Goal: Navigation & Orientation: Find specific page/section

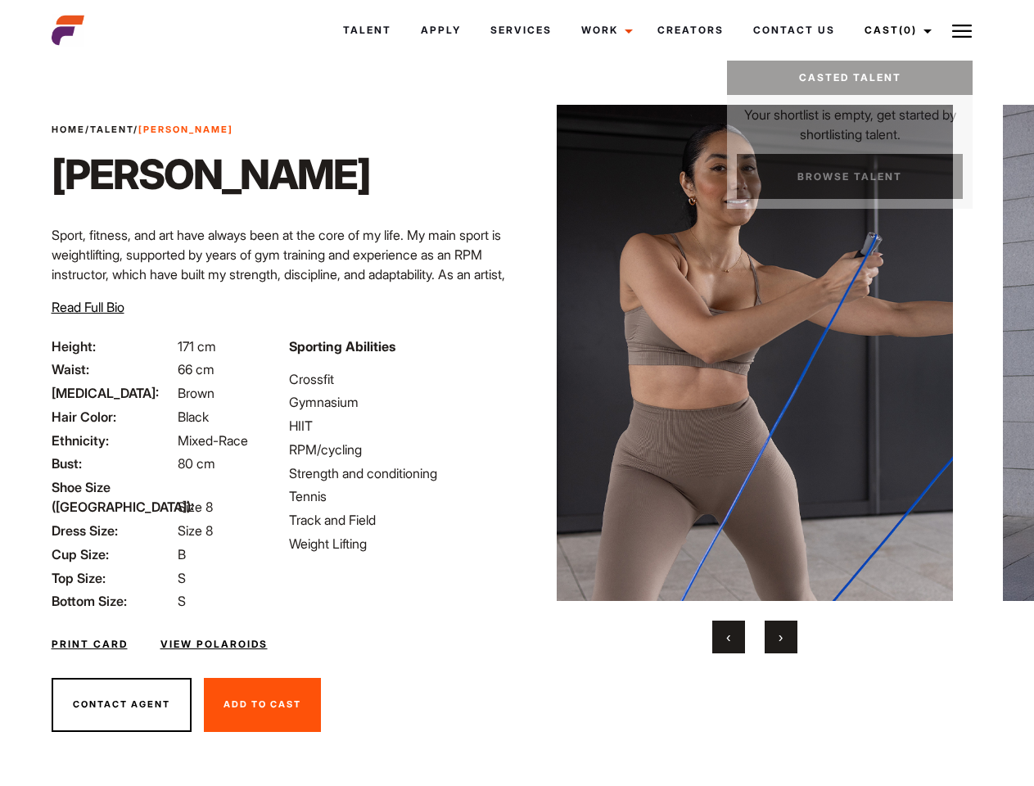
click at [893, 30] on link "Cast (0)" at bounding box center [895, 30] width 92 height 44
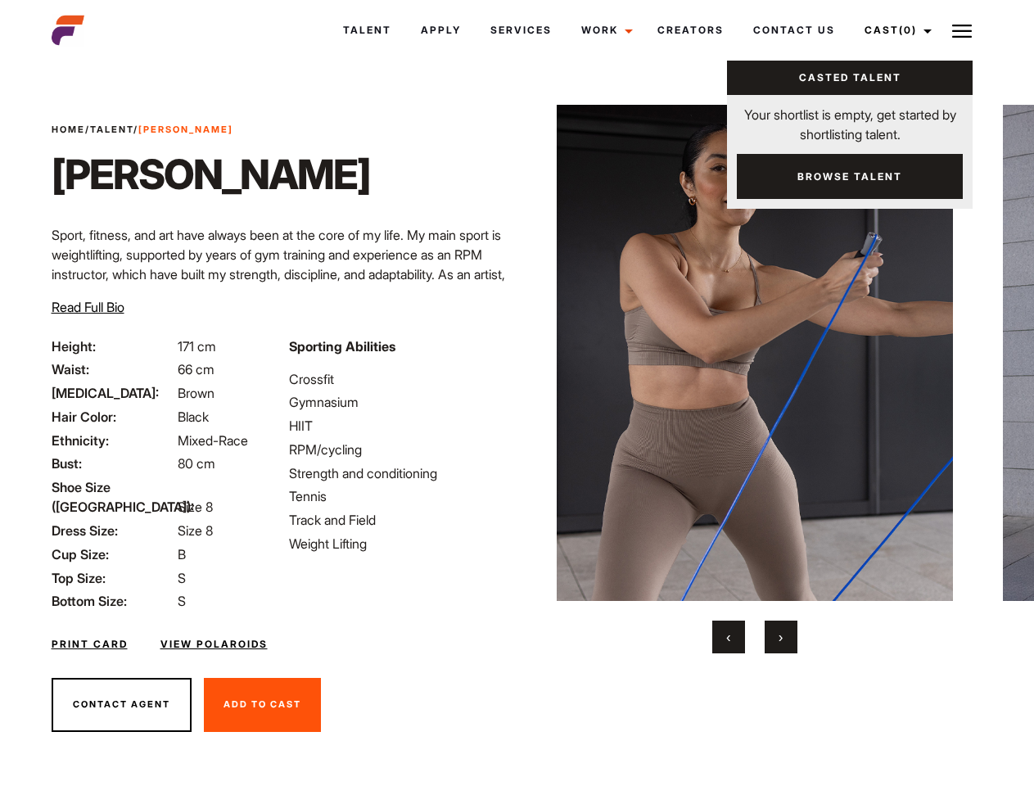
click at [962, 30] on img at bounding box center [962, 31] width 20 height 20
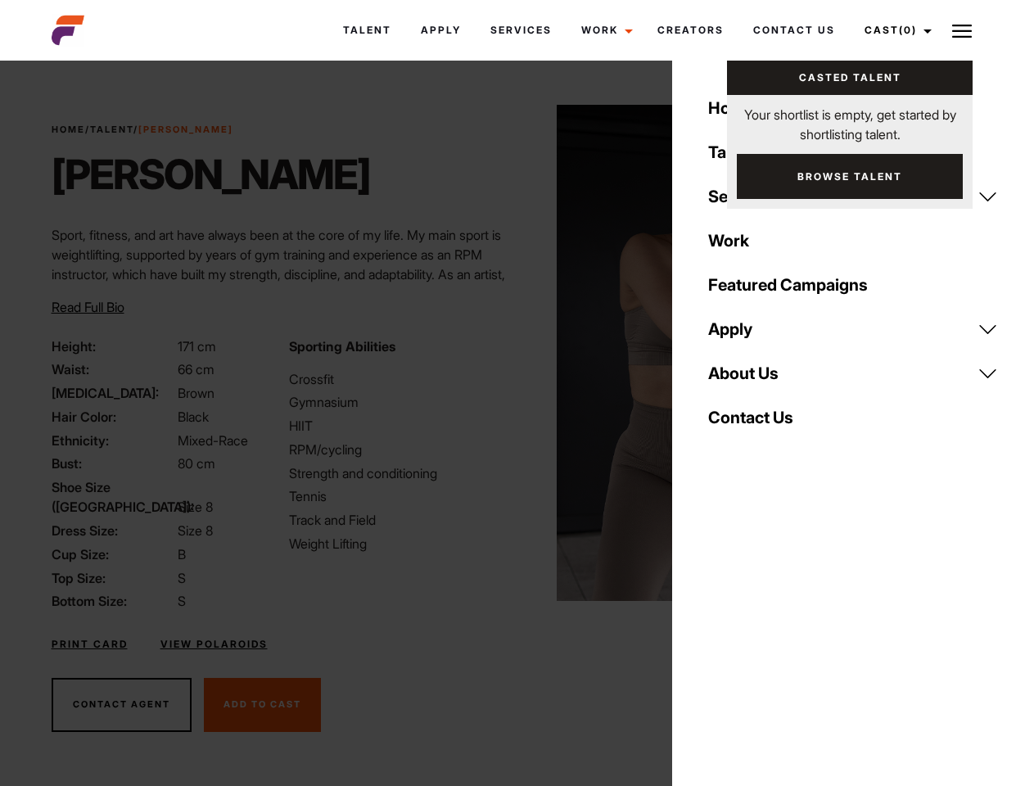
click at [754, 379] on img at bounding box center [755, 353] width 397 height 496
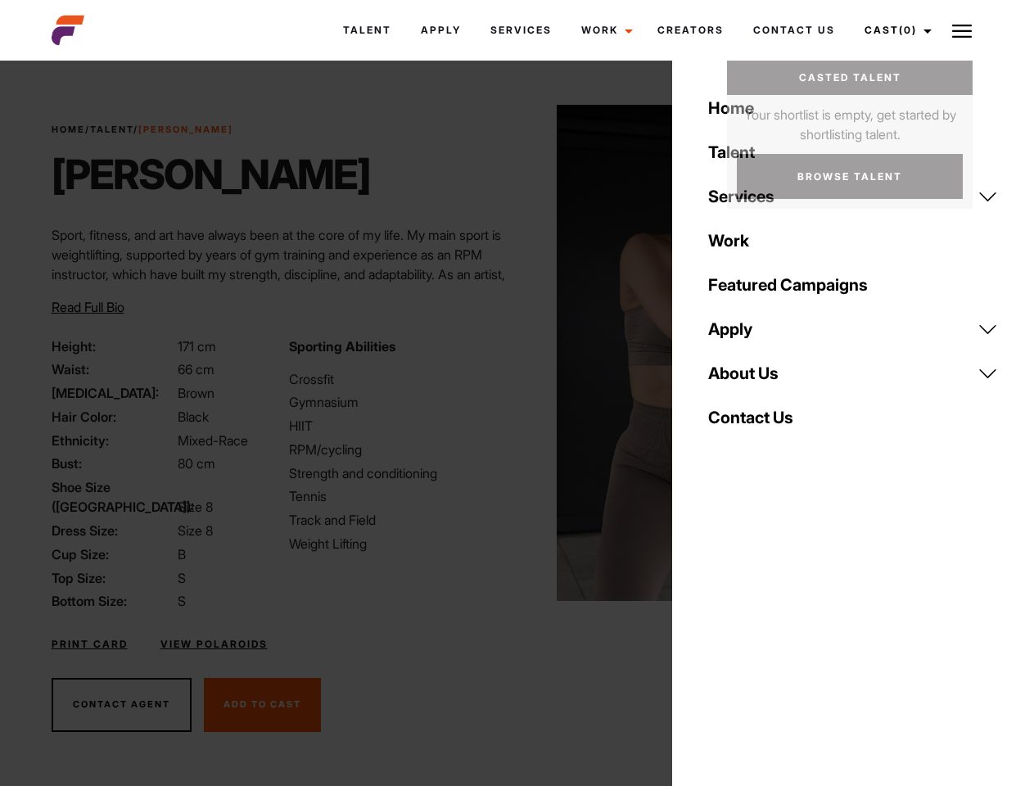
click at [516, 353] on div "Sporting Abilities Crossfit Gymnasium HIIT RPM/cycling Strength and conditionin…" at bounding box center [397, 473] width 237 height 275
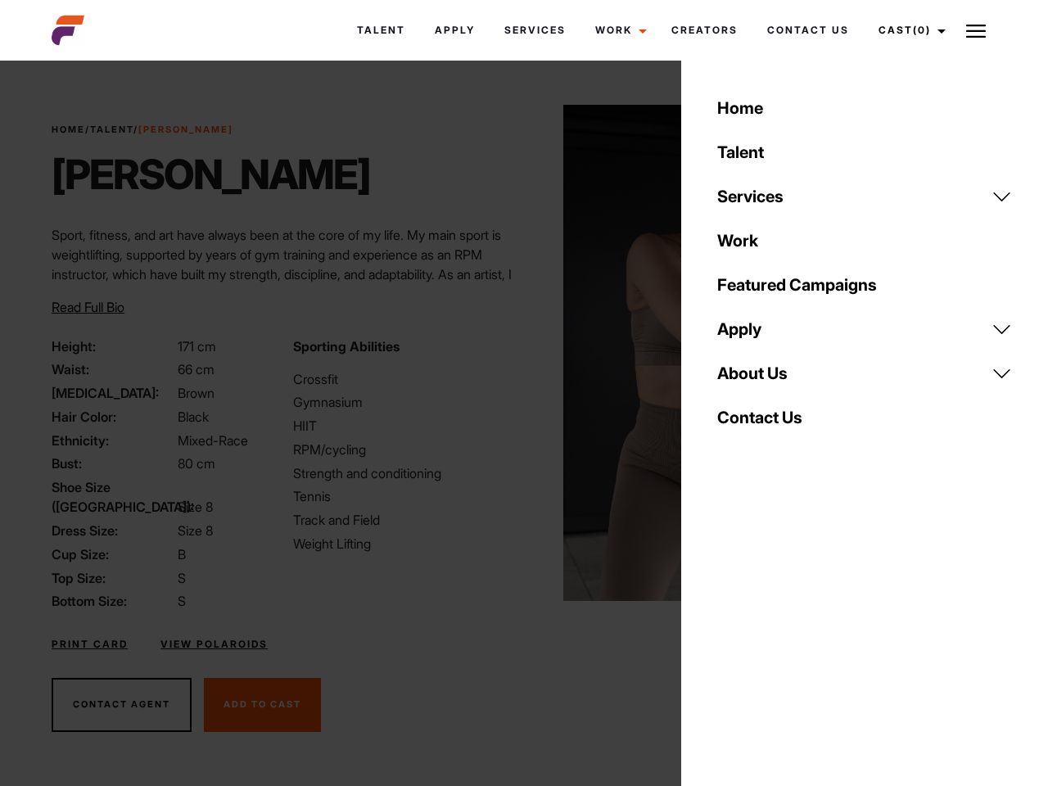
click at [728, 637] on div "Home Talent Services Talent Casting Photography Videography Creative Hair and M…" at bounding box center [864, 393] width 367 height 786
click at [781, 637] on div "Home Talent Services Talent Casting Photography Videography Creative Hair and M…" at bounding box center [864, 393] width 367 height 786
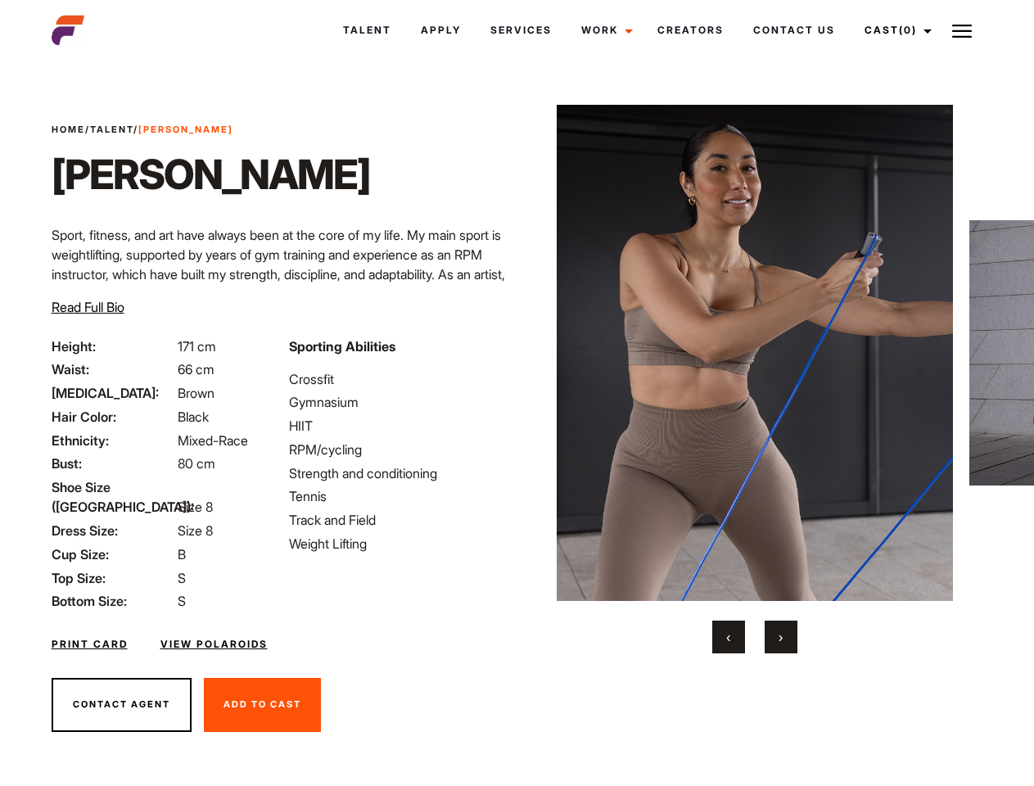
click at [893, 30] on link "Cast (0)" at bounding box center [895, 30] width 92 height 44
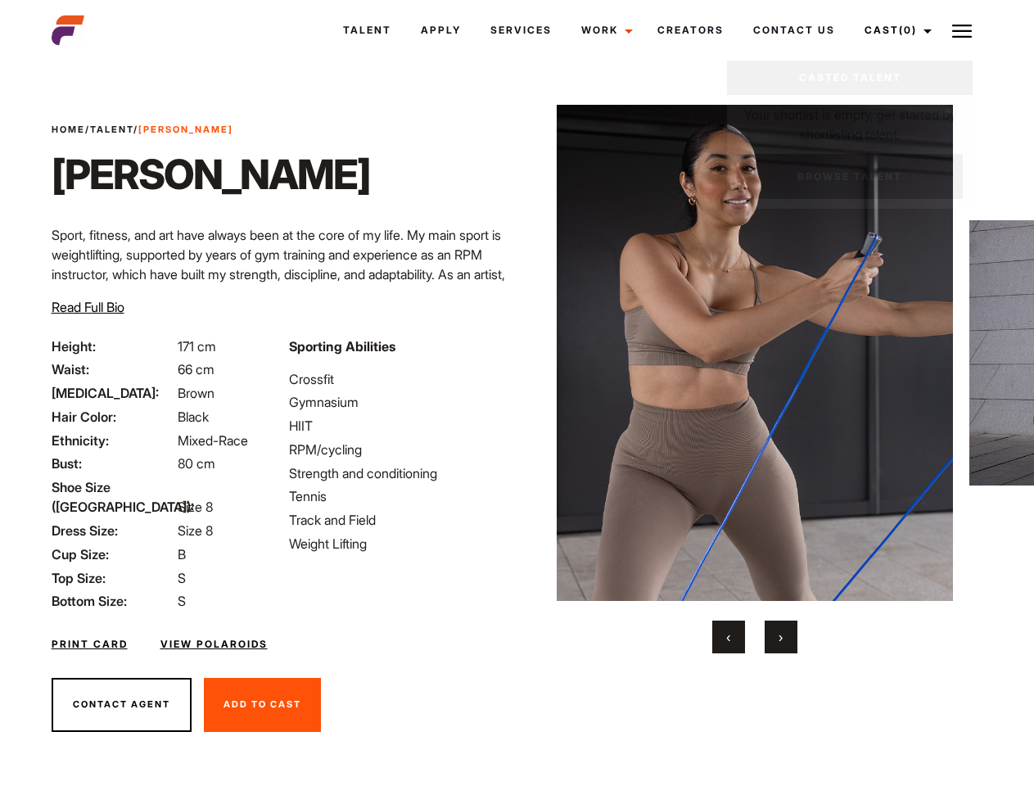
click at [962, 30] on img at bounding box center [962, 31] width 20 height 20
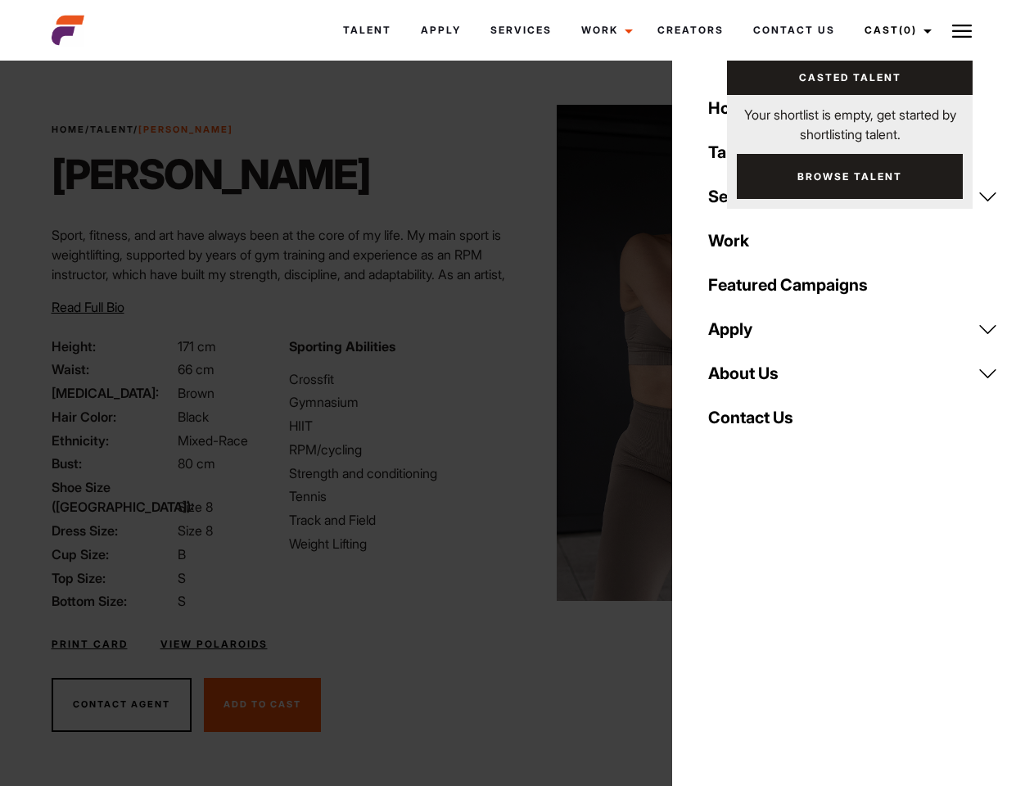
click at [754, 379] on img at bounding box center [755, 353] width 397 height 496
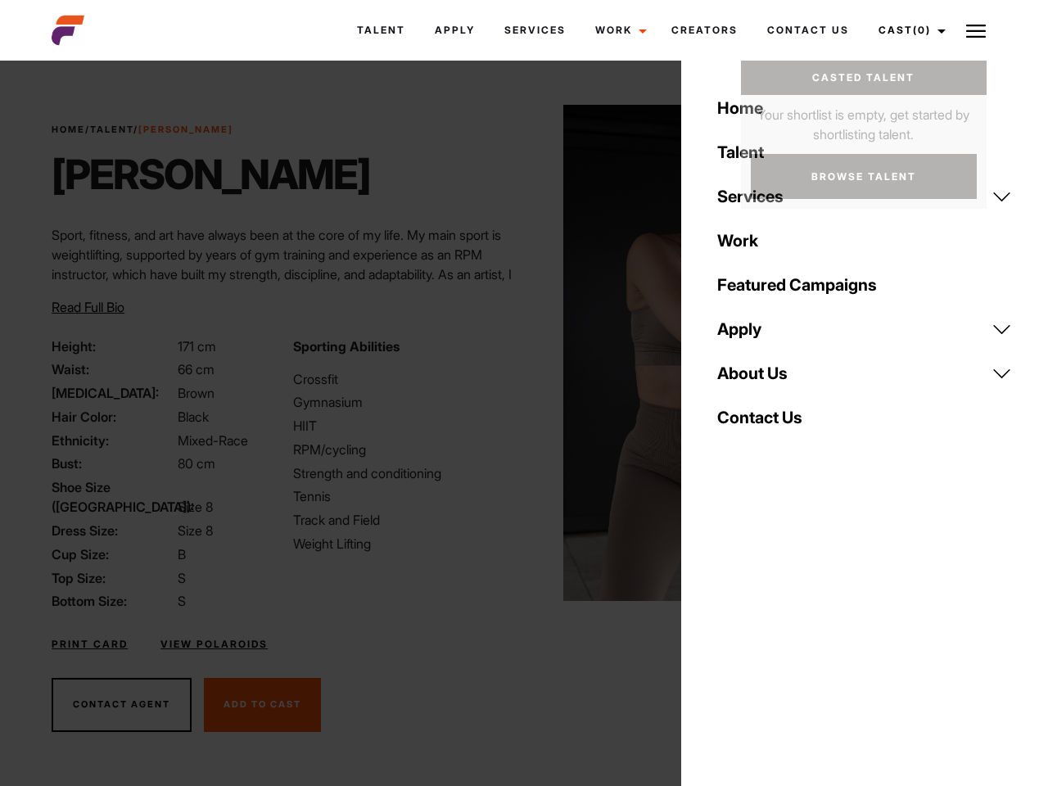
click at [516, 353] on div "Sporting Abilities Crossfit Gymnasium HIIT RPM/cycling Strength and conditionin…" at bounding box center [403, 473] width 241 height 275
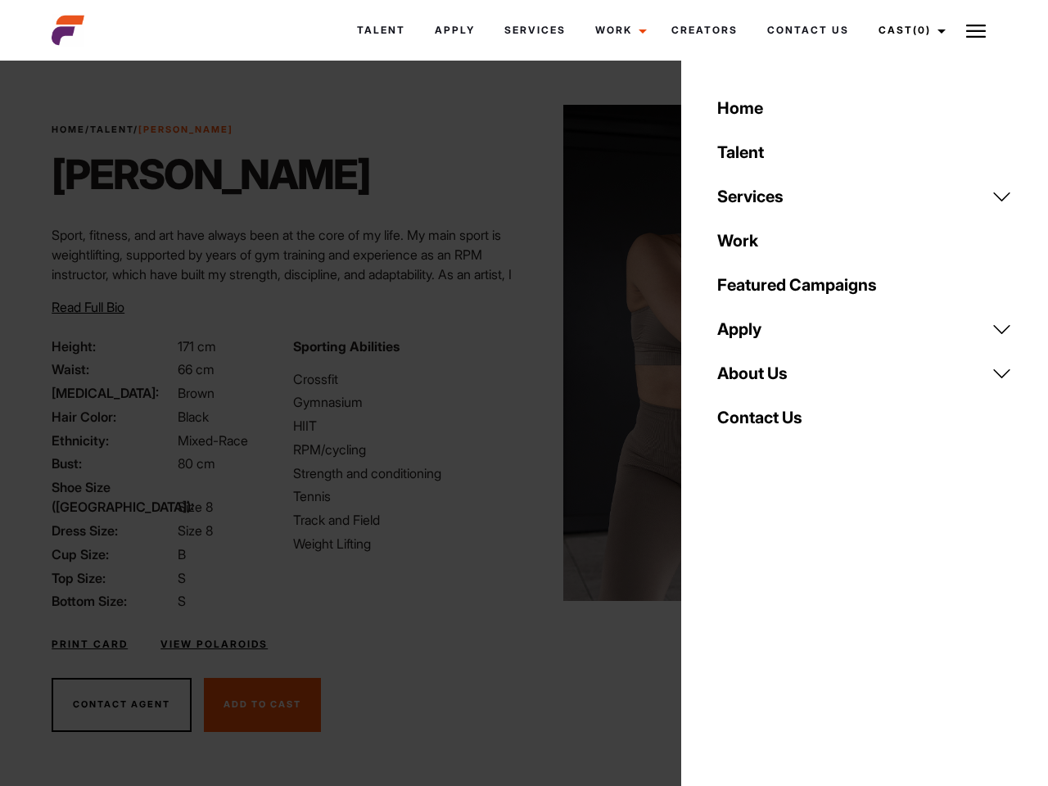
click at [728, 637] on div "Home Talent Services Talent Casting Photography Videography Creative Hair and M…" at bounding box center [864, 393] width 367 height 786
click at [781, 637] on div "Home Talent Services Talent Casting Photography Videography Creative Hair and M…" at bounding box center [864, 393] width 367 height 786
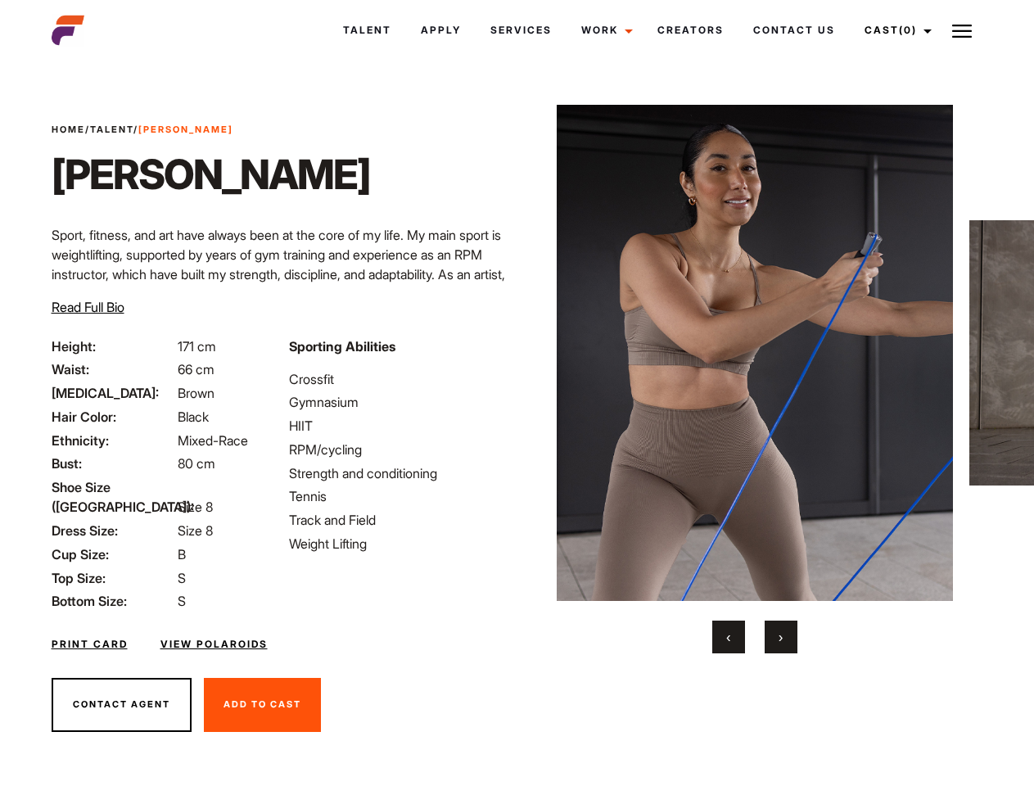
click at [893, 30] on link "Cast (0)" at bounding box center [895, 30] width 92 height 44
click at [962, 30] on img at bounding box center [962, 31] width 20 height 20
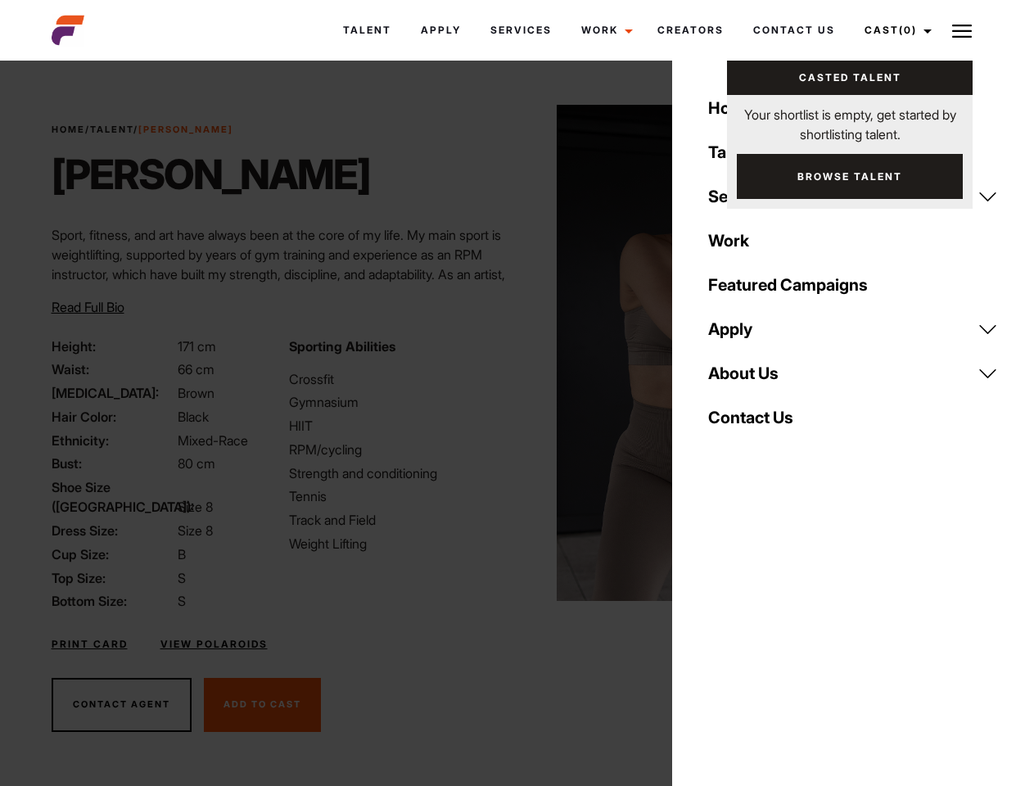
click at [754, 379] on img at bounding box center [755, 353] width 397 height 496
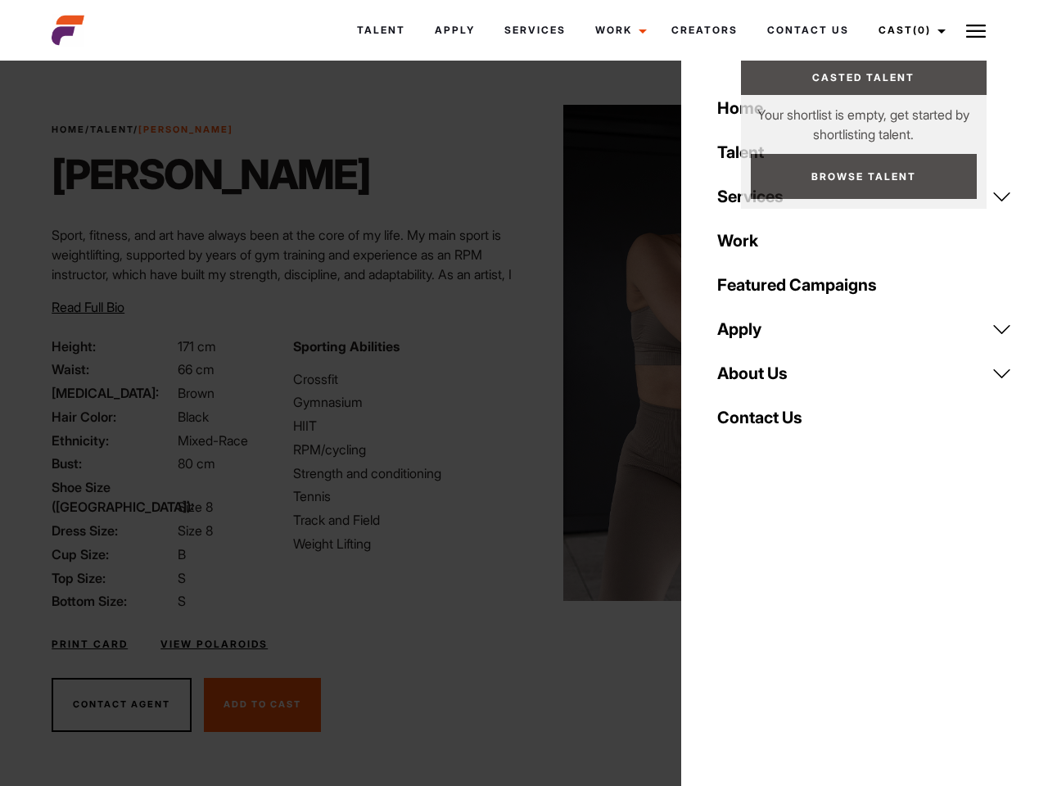
click at [516, 353] on div "Sporting Abilities Crossfit Gymnasium HIIT RPM/cycling Strength and conditionin…" at bounding box center [403, 473] width 241 height 275
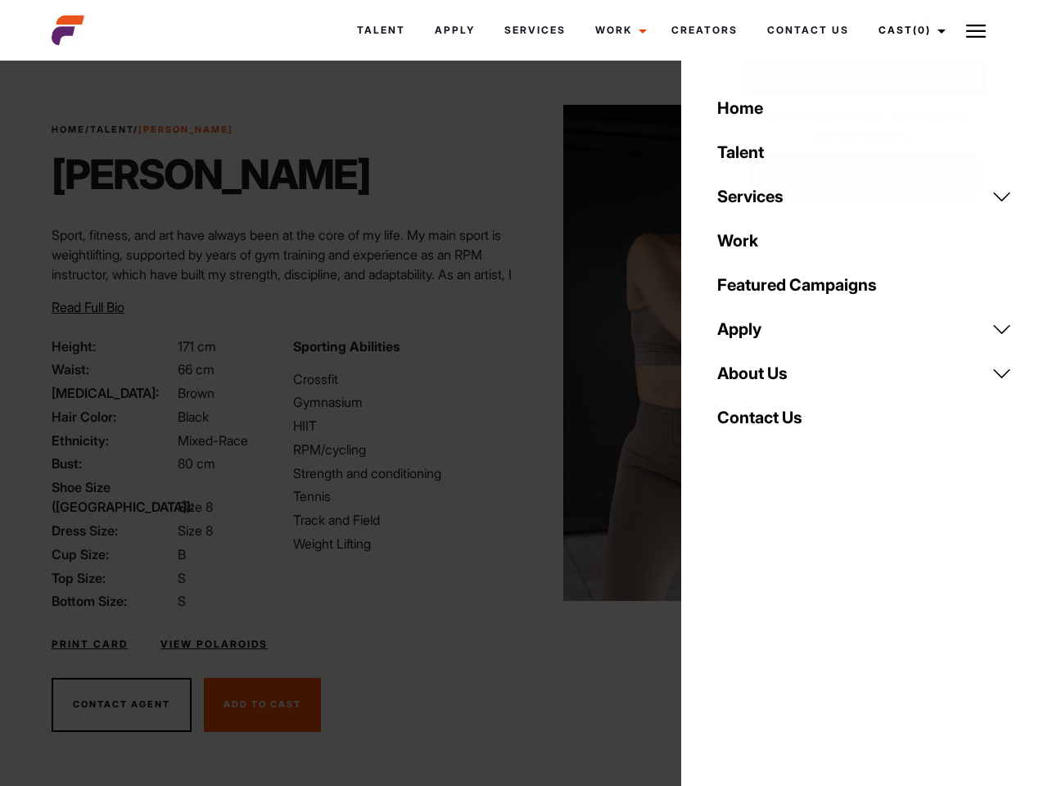
click at [728, 637] on div "Home Talent Services Talent Casting Photography Videography Creative Hair and M…" at bounding box center [864, 393] width 367 height 786
click at [781, 637] on div "Home Talent Services Talent Casting Photography Videography Creative Hair and M…" at bounding box center [864, 393] width 367 height 786
